Goal: Task Accomplishment & Management: Manage account settings

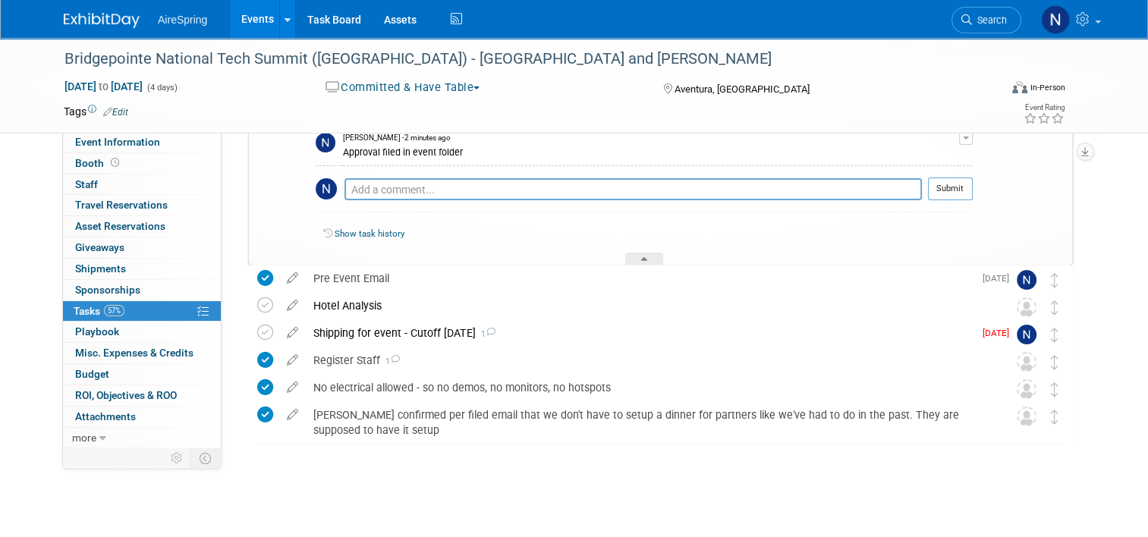
click at [259, 18] on link "Events" at bounding box center [257, 19] width 55 height 38
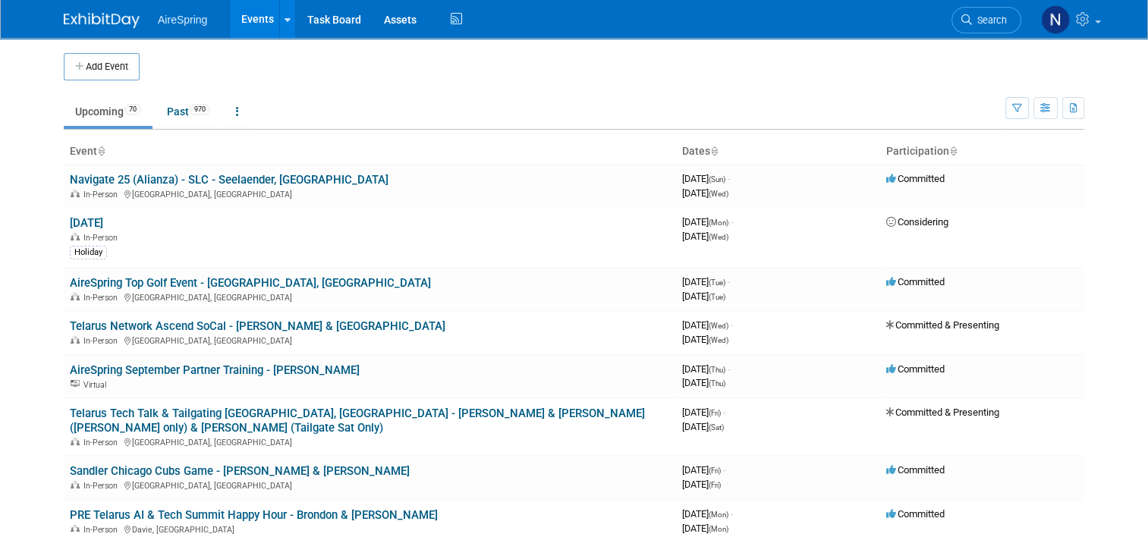
click at [25, 245] on body "AireSpring Events Add Event Bulk Upload Events Shareable Event Boards Recently …" at bounding box center [574, 268] width 1148 height 537
click at [203, 401] on td "Telarus Tech Talk & Tailgating Athens, GA - Michael & Melvin (Fri only) & Sulli…" at bounding box center [370, 427] width 612 height 58
click at [203, 411] on link "Telarus Tech Talk & Tailgating Athens, GA - Michael & Melvin (Fri only) & Sulli…" at bounding box center [357, 421] width 575 height 28
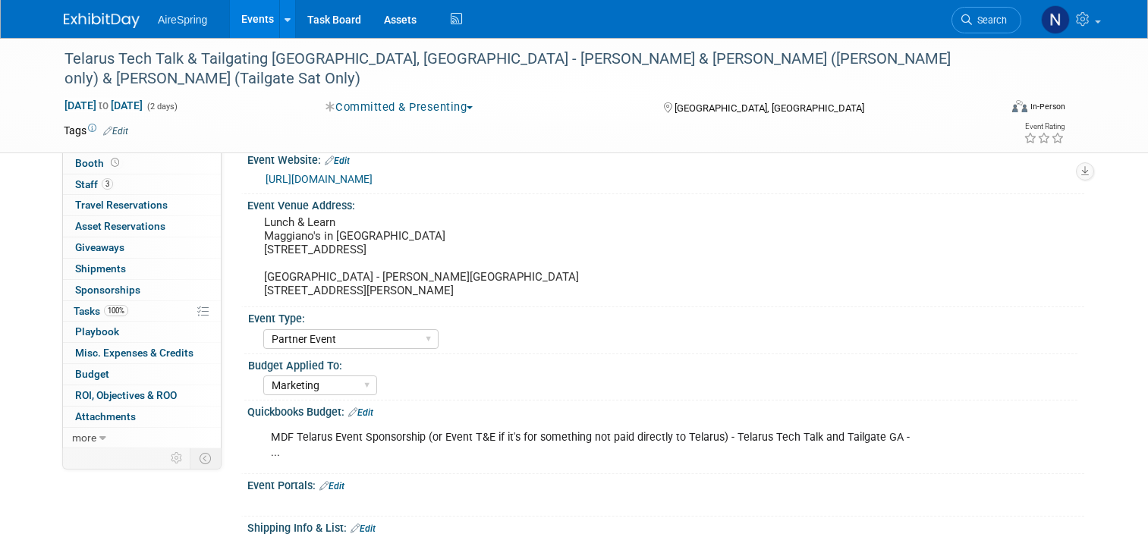
select select "Partner Event"
select select "Marketing"
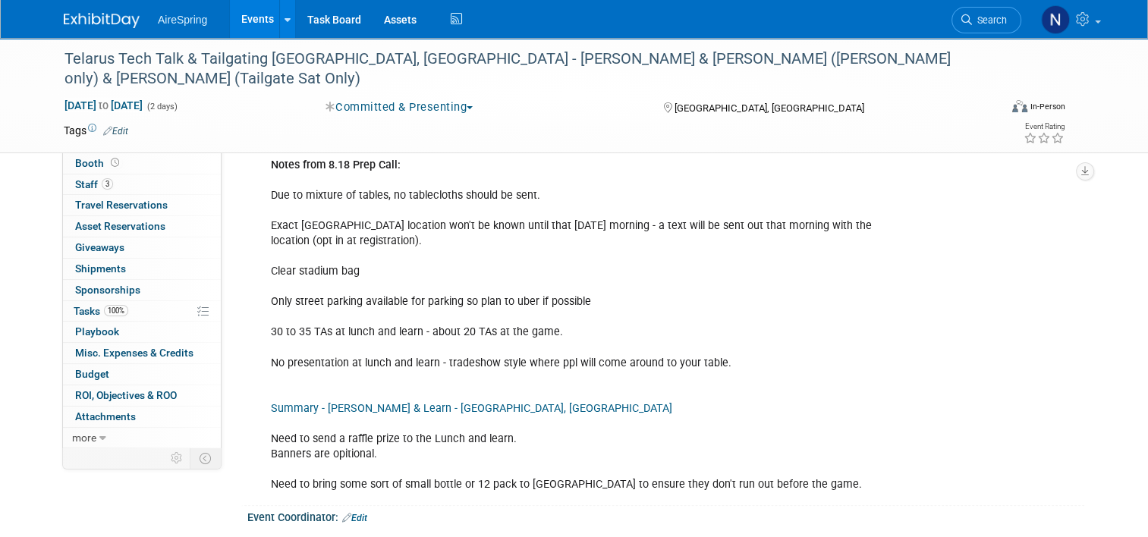
scroll to position [1138, 0]
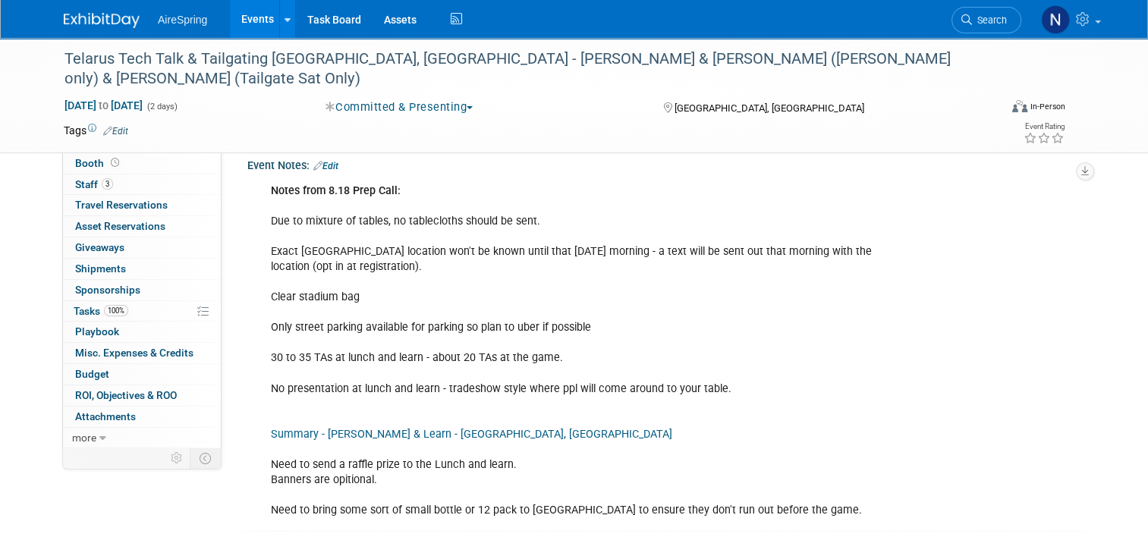
click at [423, 428] on link "Summary - [PERSON_NAME] & Learn - [GEOGRAPHIC_DATA], [GEOGRAPHIC_DATA]" at bounding box center [471, 434] width 401 height 13
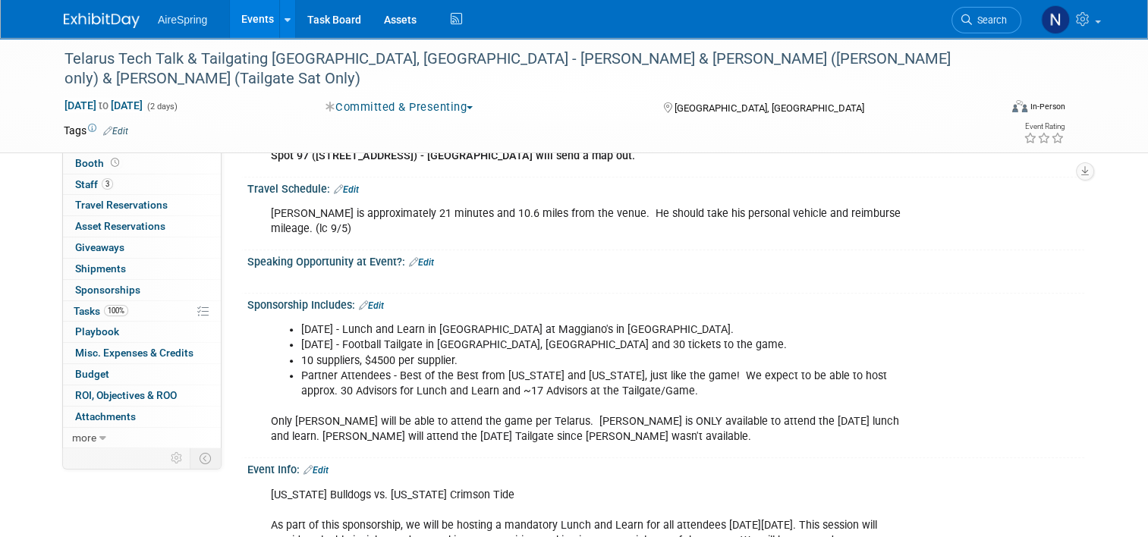
scroll to position [683, 0]
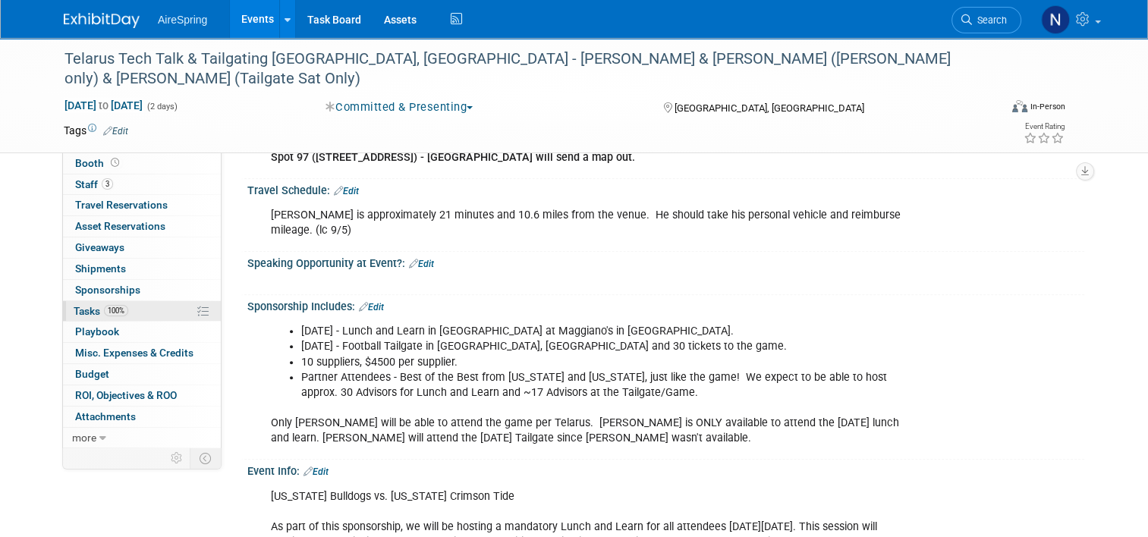
click at [124, 306] on link "100% Tasks 100%" at bounding box center [142, 311] width 158 height 20
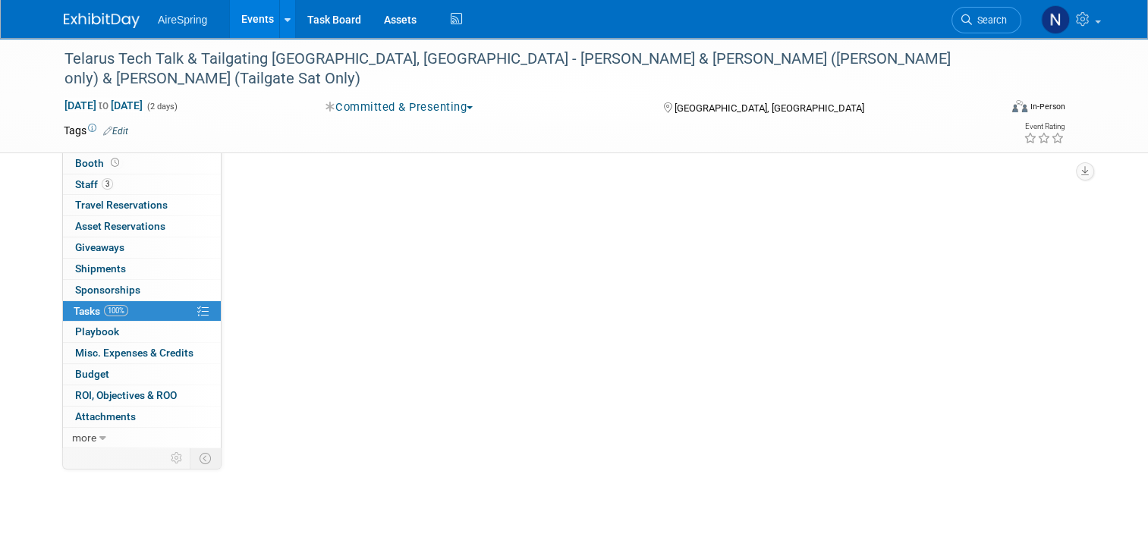
scroll to position [0, 0]
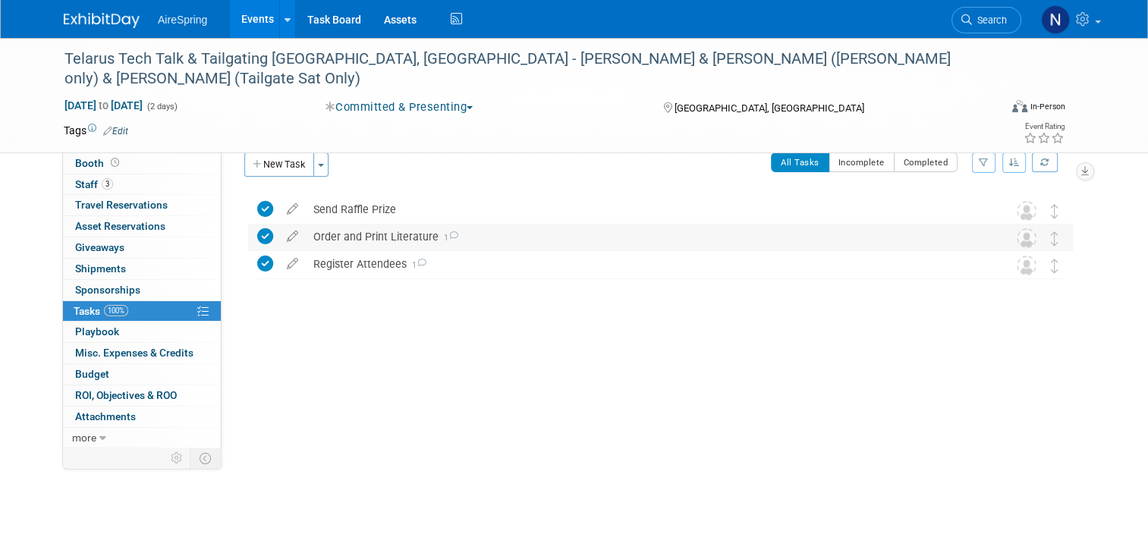
click at [325, 235] on div "Order and Print Literature 1" at bounding box center [646, 237] width 681 height 26
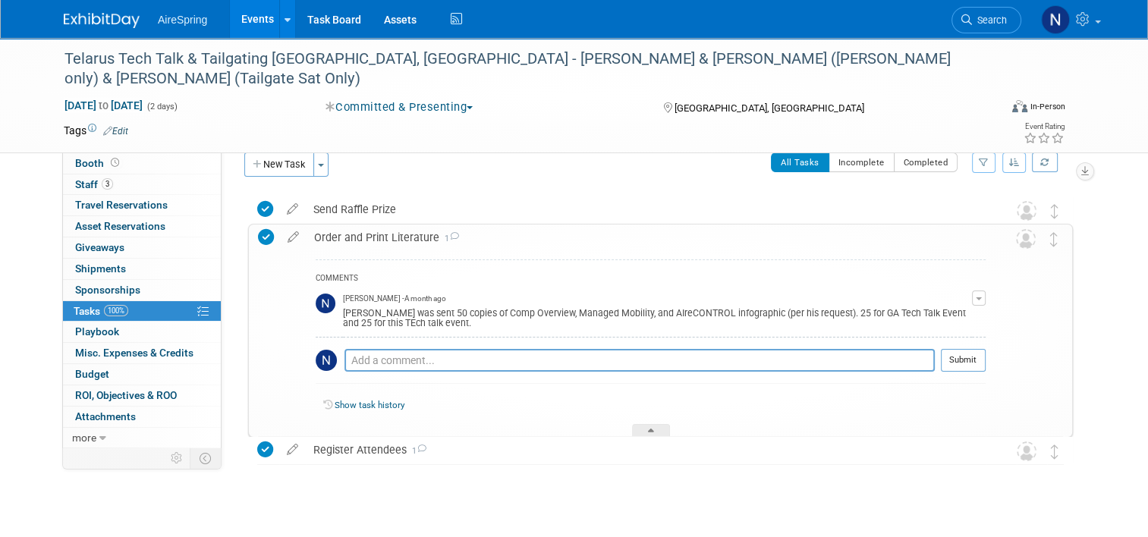
click at [85, 149] on link "Event Information" at bounding box center [142, 142] width 158 height 20
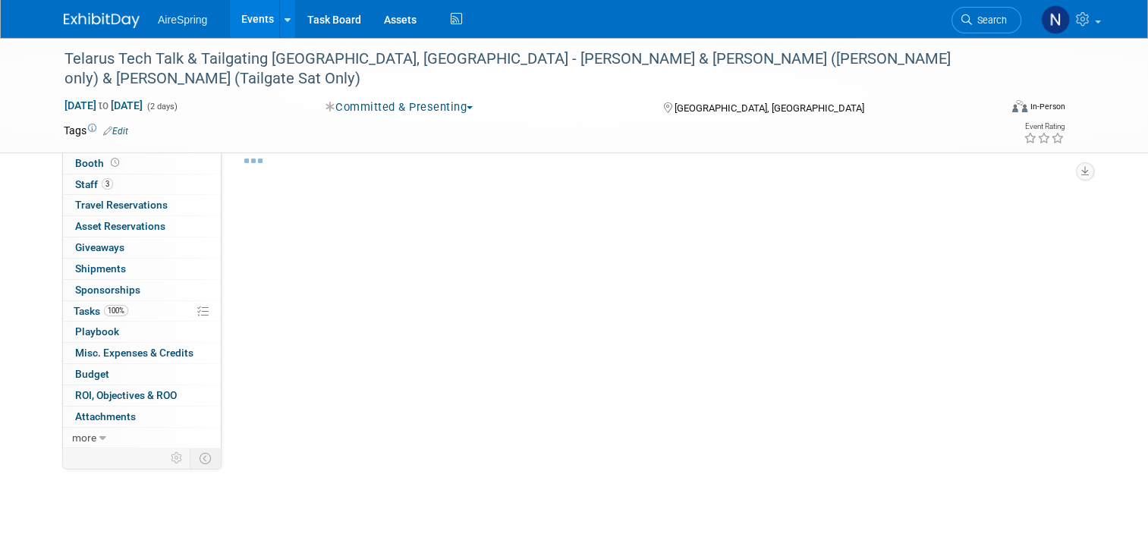
select select "Partner Event"
select select "Marketing"
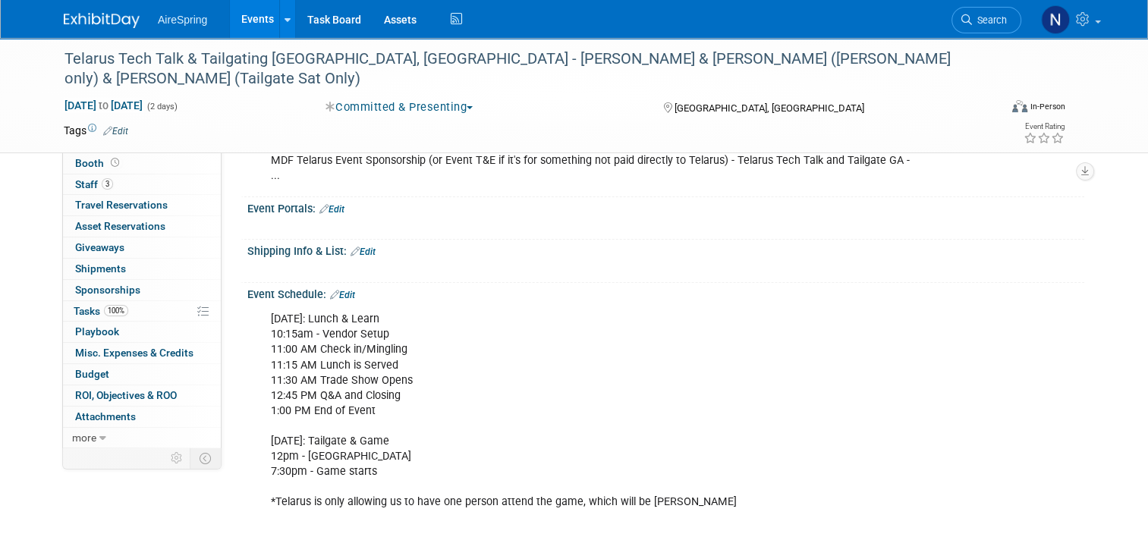
scroll to position [304, 0]
